Goal: Task Accomplishment & Management: Manage account settings

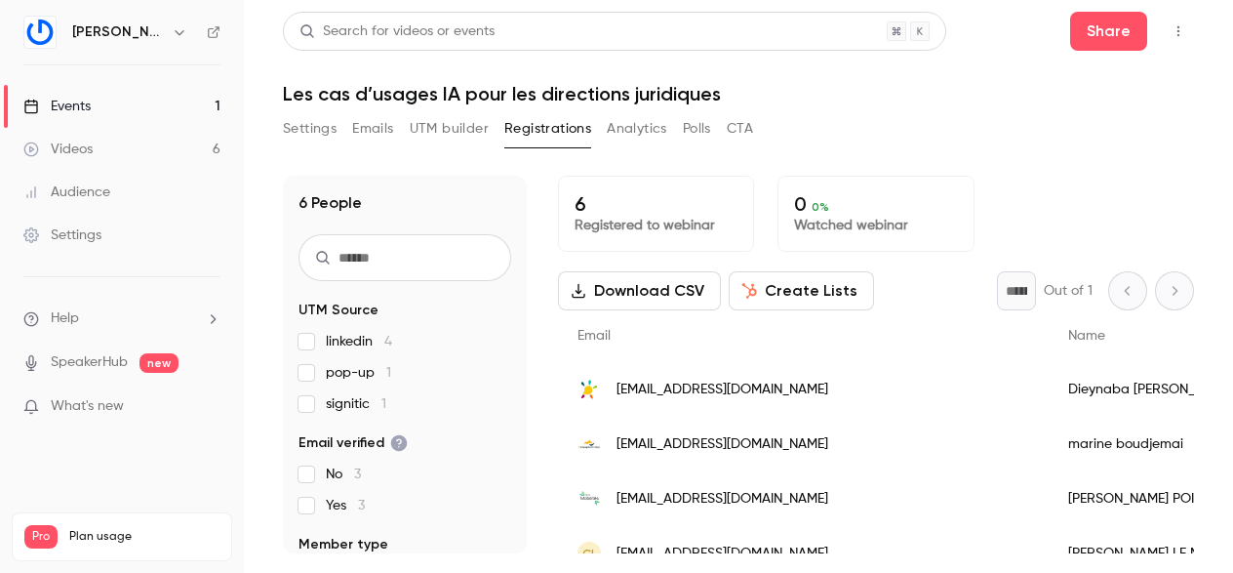
scroll to position [285, 0]
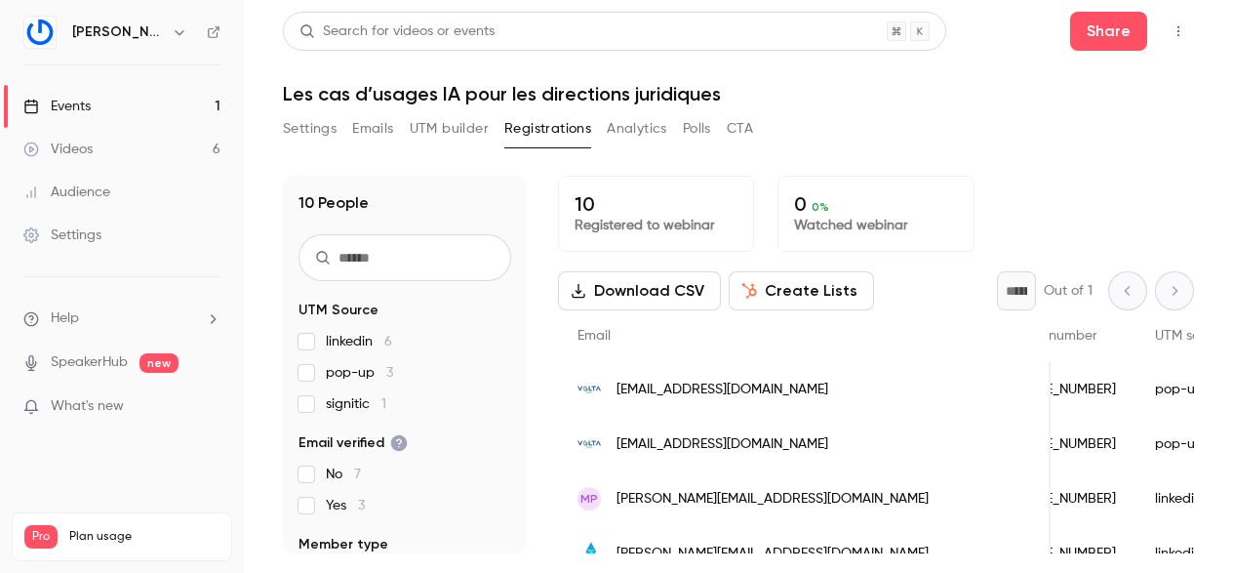
click at [104, 102] on link "Events 1" at bounding box center [122, 106] width 244 height 43
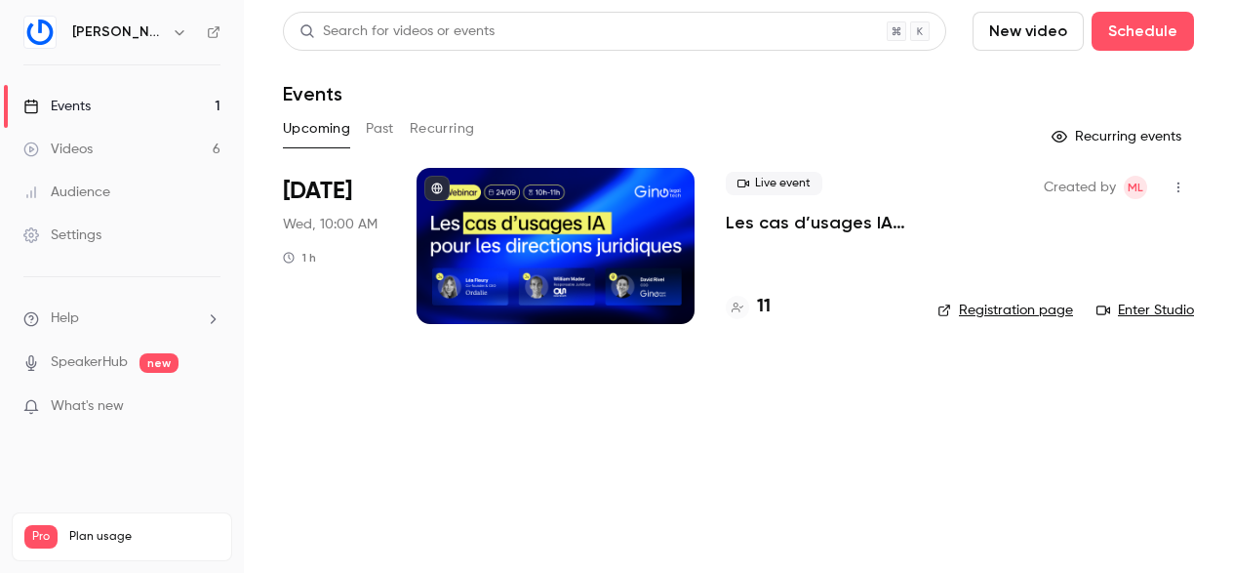
click at [523, 221] on div at bounding box center [556, 246] width 278 height 156
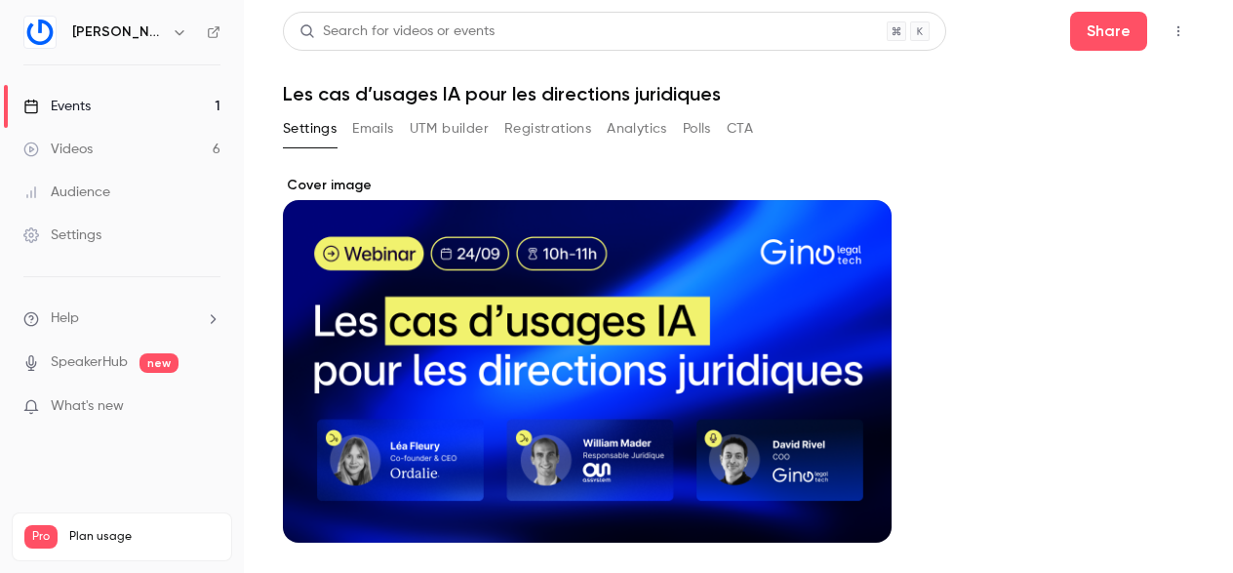
click at [555, 122] on button "Registrations" at bounding box center [547, 128] width 87 height 31
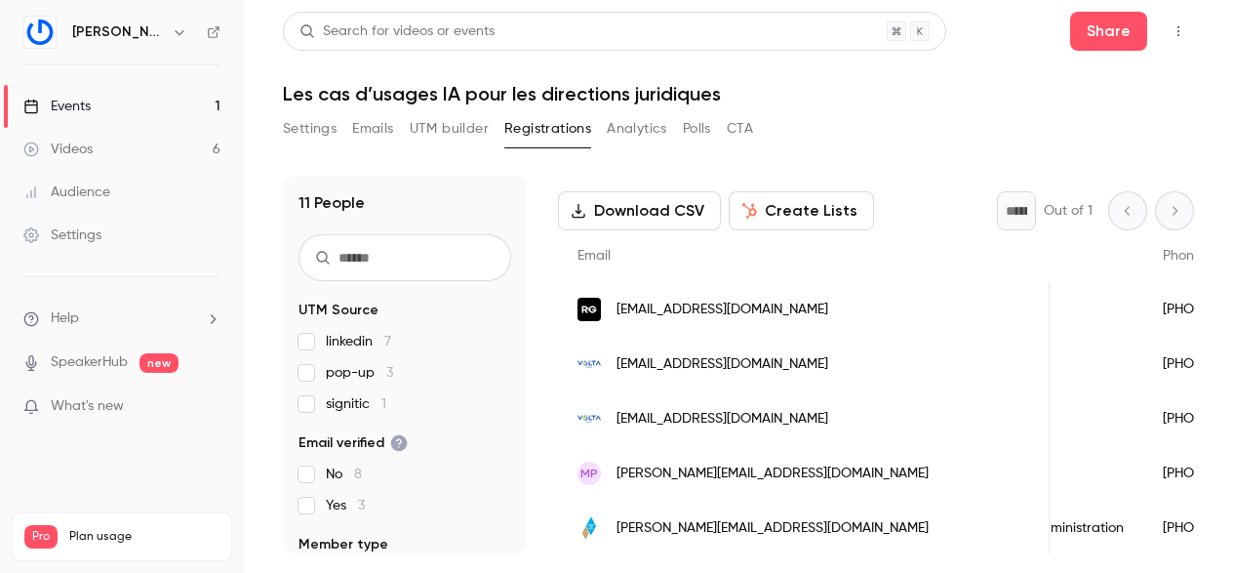
scroll to position [0, 1134]
drag, startPoint x: 616, startPoint y: 308, endPoint x: 704, endPoint y: 311, distance: 88.8
click at [704, 311] on div "soufiane.syagi@renault.com" at bounding box center [804, 309] width 493 height 55
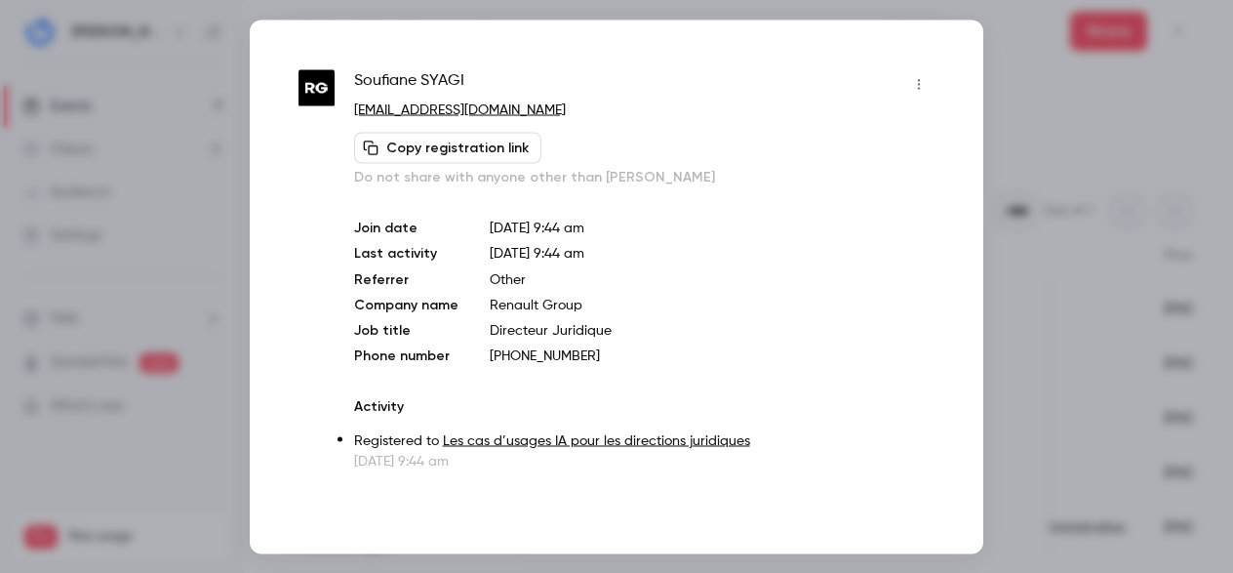
copy span "soufiane.syagi"
drag, startPoint x: 351, startPoint y: 74, endPoint x: 481, endPoint y: 86, distance: 130.3
click at [481, 86] on div "Soufiane SYAGI soufiane.syagi@renault.com Copy registration link Do not share w…" at bounding box center [617, 269] width 636 height 402
copy span "Soufiane SYAGI"
